Goal: Task Accomplishment & Management: Use online tool/utility

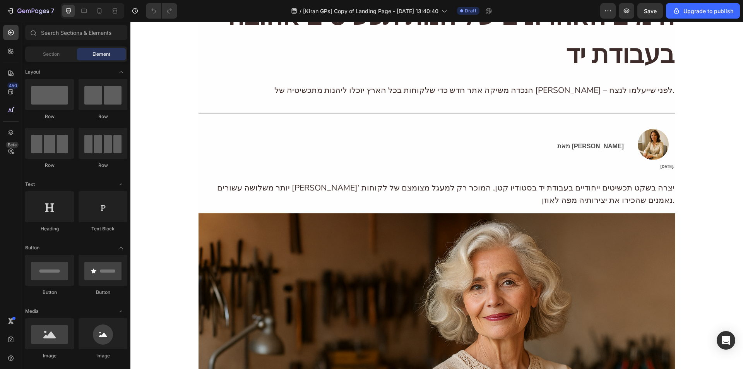
scroll to position [92, 0]
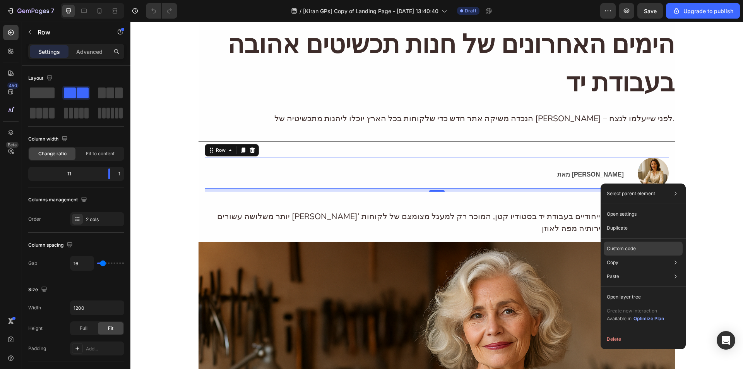
click at [620, 248] on p "Custom code" at bounding box center [621, 248] width 29 height 7
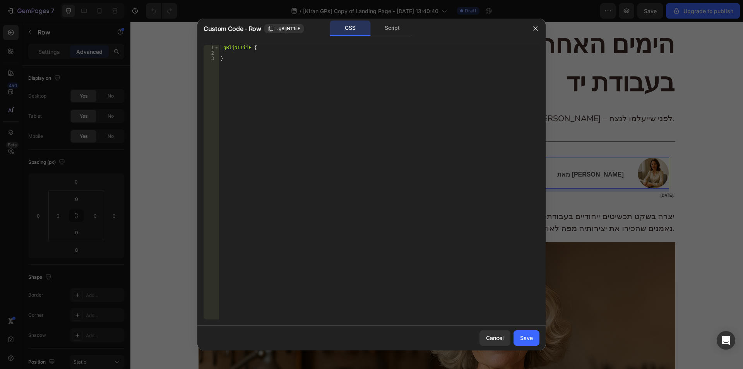
type textarea ".gBljNT1iiF {"
click at [251, 46] on div ".gBljNT1iiF { }" at bounding box center [379, 187] width 320 height 285
click at [239, 53] on div ".gBljNT1iiF { }" at bounding box center [379, 187] width 320 height 285
click at [238, 52] on div ".gBljNT1iiF { }" at bounding box center [379, 187] width 320 height 285
paste textarea "direction: ltr;"
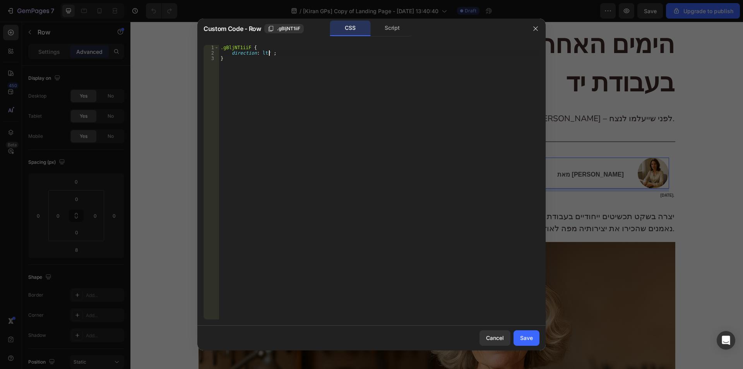
scroll to position [0, 4]
type textarea "direction: ltr !;"
click at [515, 336] on button "Save" at bounding box center [527, 337] width 26 height 15
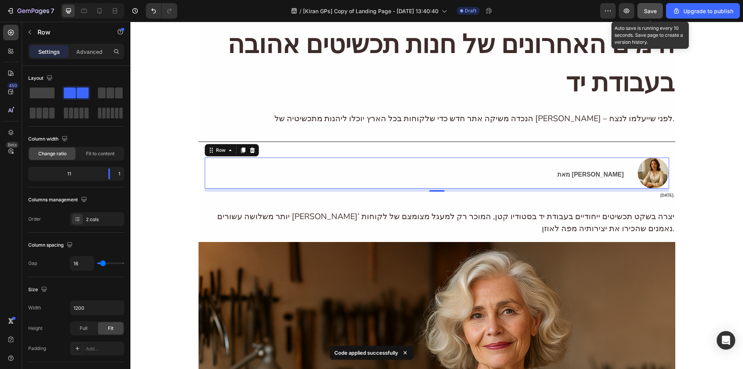
click at [646, 6] on button "Save" at bounding box center [650, 10] width 26 height 15
click at [628, 12] on icon "button" at bounding box center [627, 11] width 8 height 8
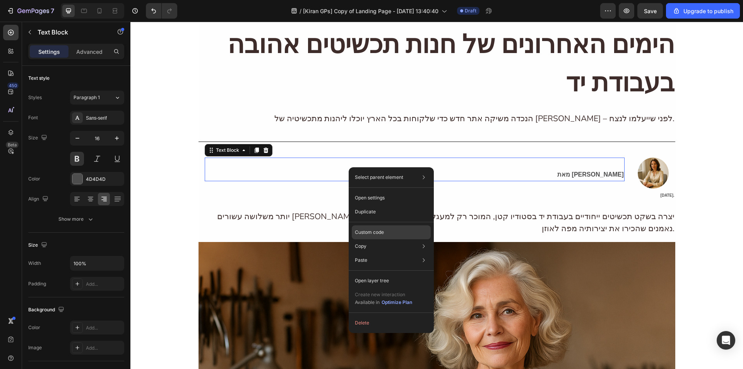
click at [375, 229] on p "Custom code" at bounding box center [369, 232] width 29 height 7
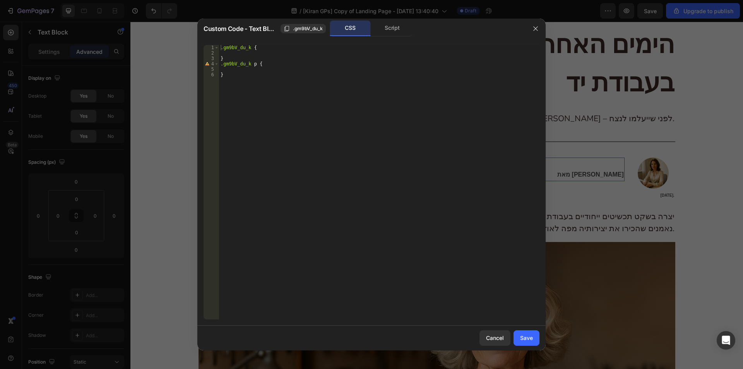
click at [629, 197] on div at bounding box center [371, 184] width 743 height 369
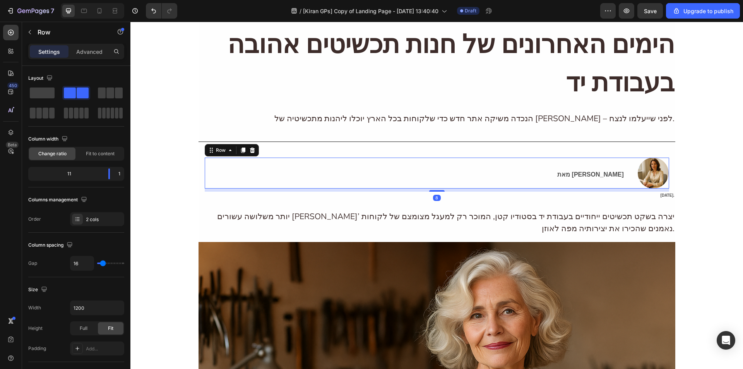
click at [627, 180] on div "מאת [PERSON_NAME] Text Block Image Row 8" at bounding box center [437, 173] width 464 height 31
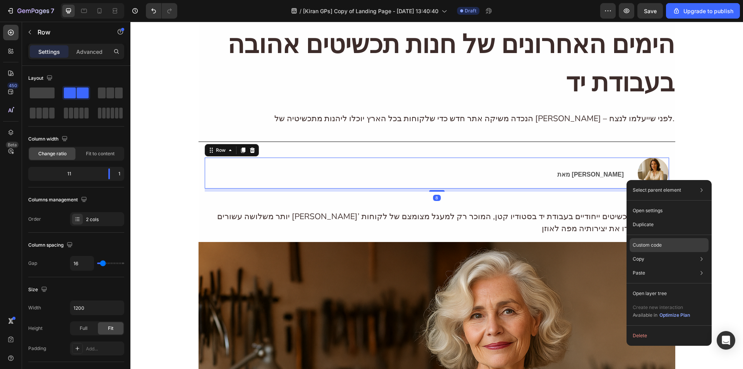
click at [646, 243] on p "Custom code" at bounding box center [647, 245] width 29 height 7
